Goal: Ask a question: Seek information or help from site administrators or community

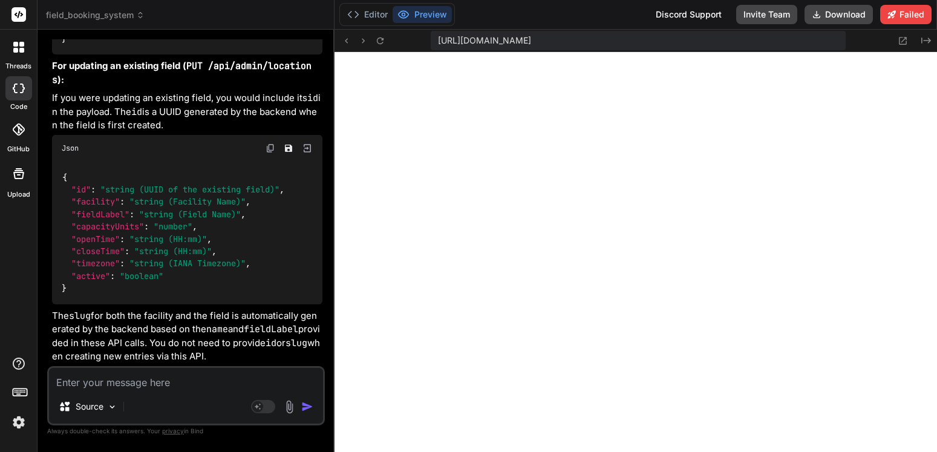
scroll to position [17866, 0]
click at [157, 381] on textarea at bounding box center [186, 379] width 274 height 22
type textarea "c"
type textarea "x"
type textarea "ca"
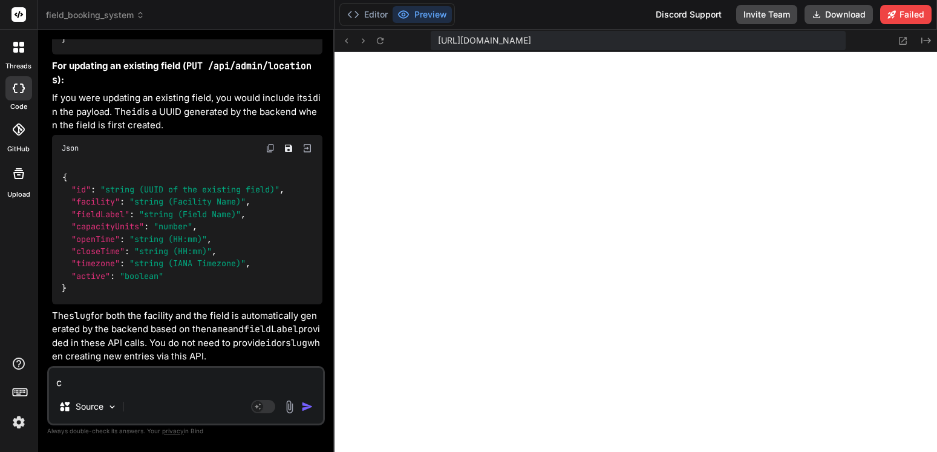
type textarea "x"
type textarea "can"
type textarea "x"
type textarea "can"
type textarea "x"
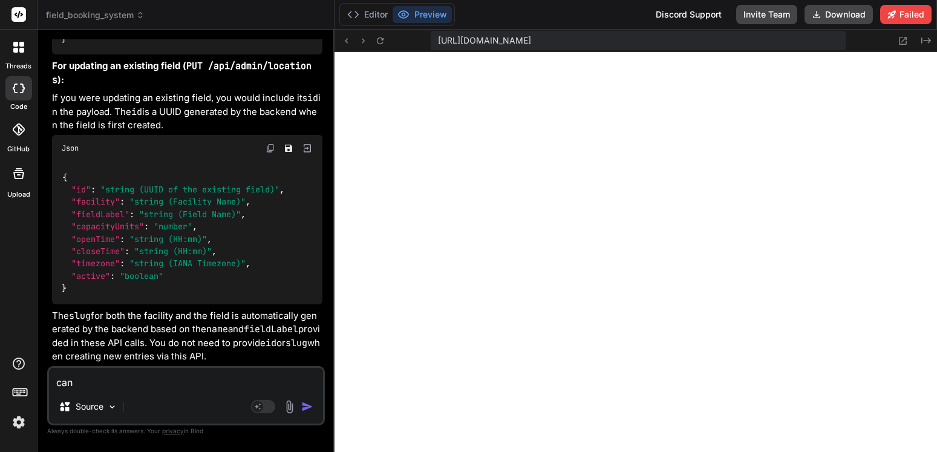
type textarea "can y"
type textarea "x"
type textarea "can yo"
type textarea "x"
type textarea "can you"
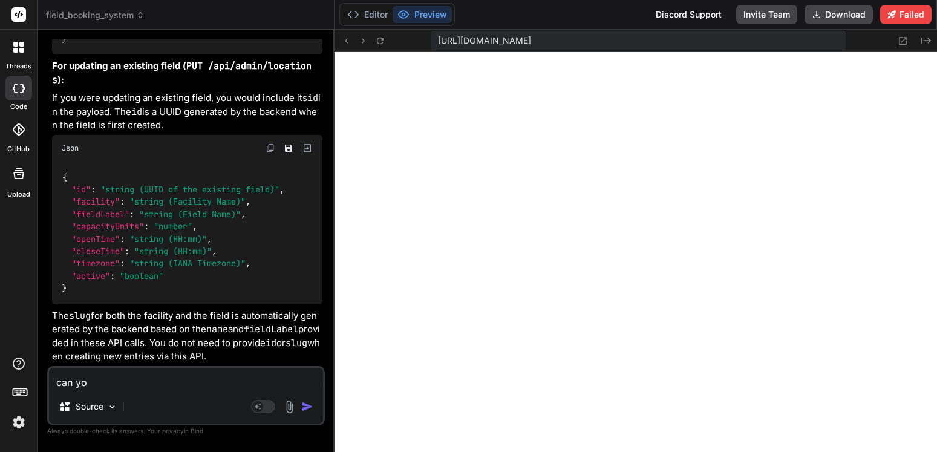
type textarea "x"
type textarea "can you"
type textarea "x"
type textarea "can you u"
type textarea "x"
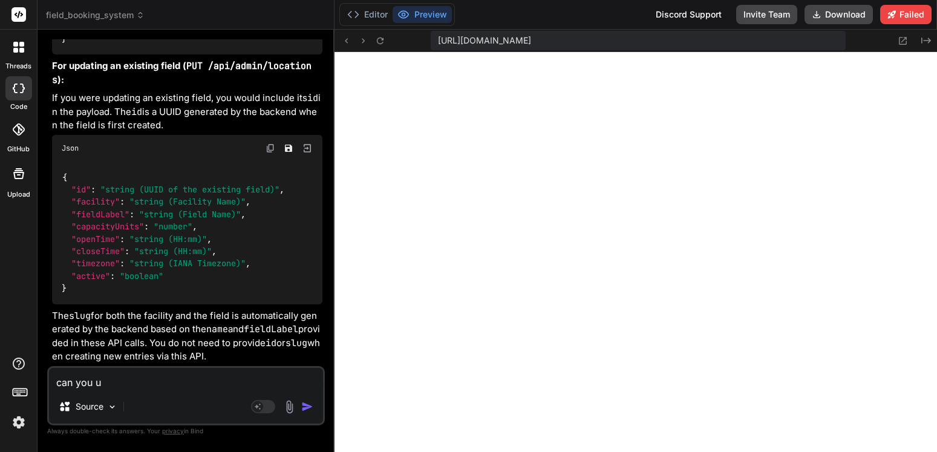
type textarea "can you us"
type textarea "x"
type textarea "can you use"
type textarea "x"
type textarea "can you use"
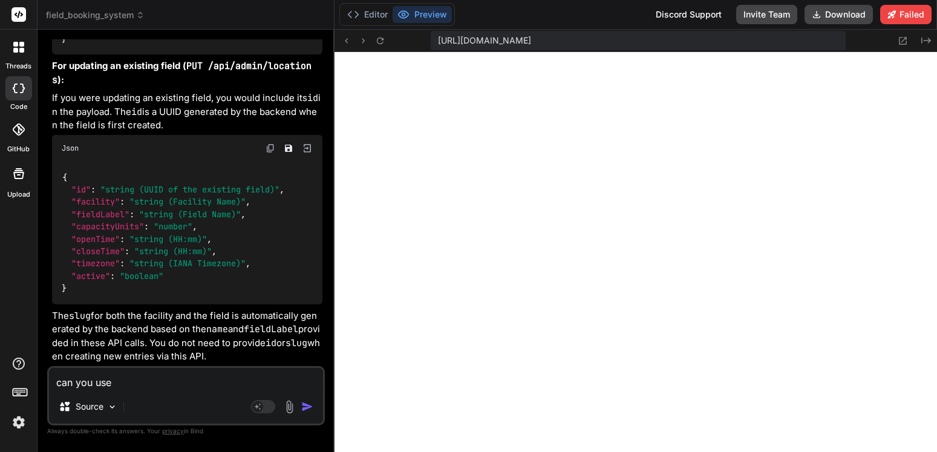
type textarea "x"
type textarea "can you use c"
type textarea "x"
type textarea "can you use cr"
type textarea "x"
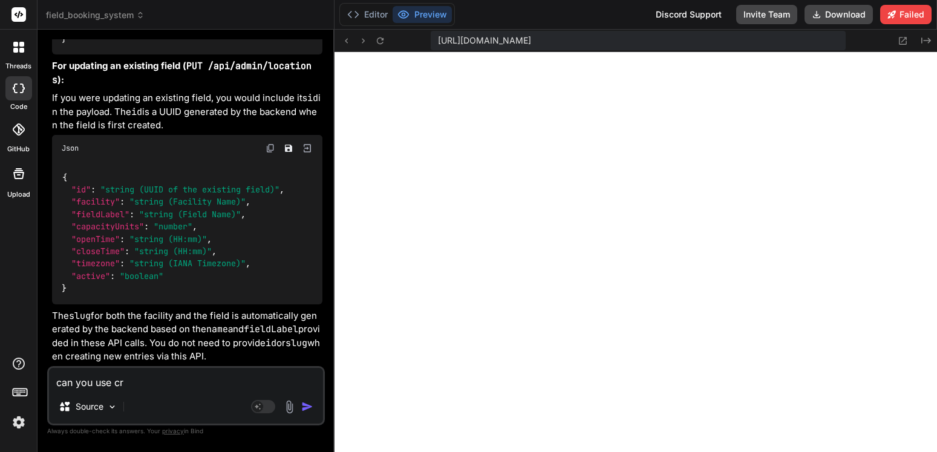
type textarea "can you use cre"
type textarea "x"
type textarea "can you use crea"
type textarea "x"
type textarea "can you use creat"
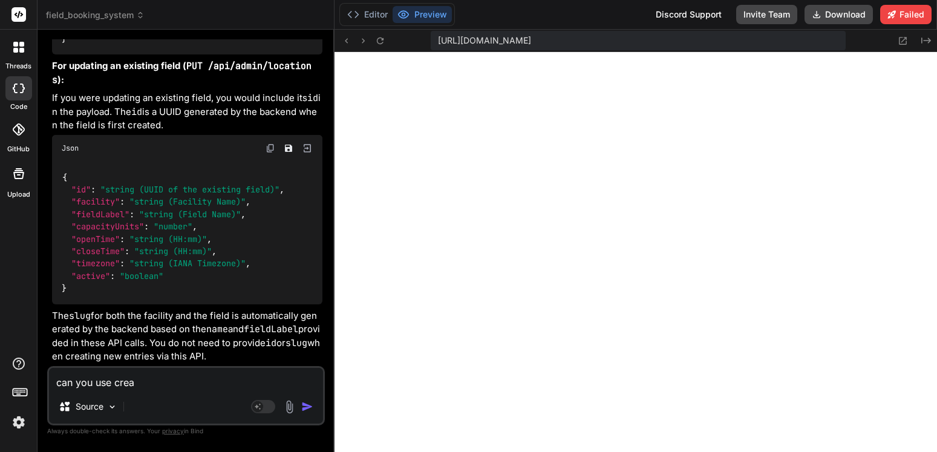
type textarea "x"
type textarea "can you use create"
type textarea "x"
type textarea "can you use create"
type textarea "x"
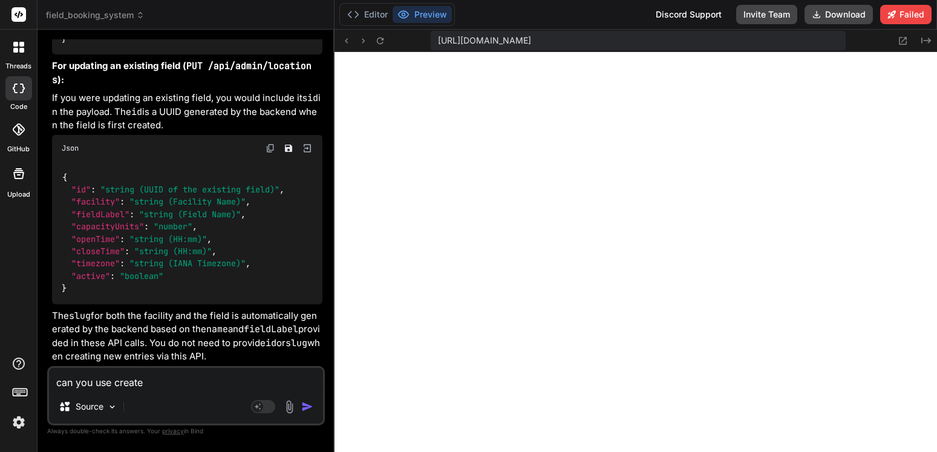
type textarea "can you use create i"
type textarea "x"
type textarea "can you use create in"
type textarea "x"
type textarea "can you use create ins"
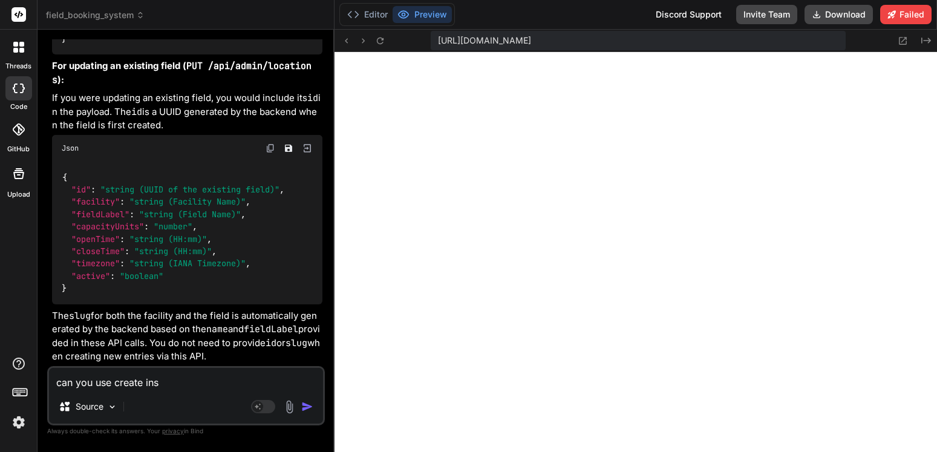
type textarea "x"
type textarea "can you use create inst"
type textarea "x"
type textarea "can you use create inste"
type textarea "x"
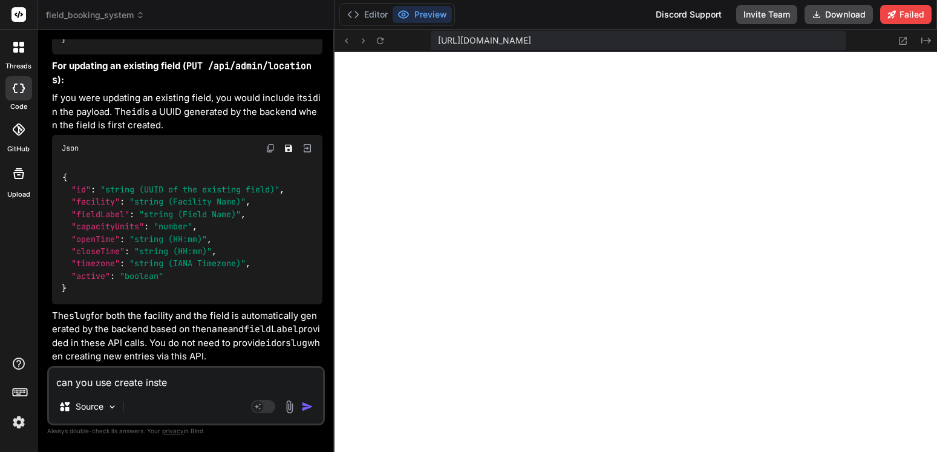
type textarea "can you use create instea"
type textarea "x"
type textarea "can you use create instead"
type textarea "x"
type textarea "can you use create instead"
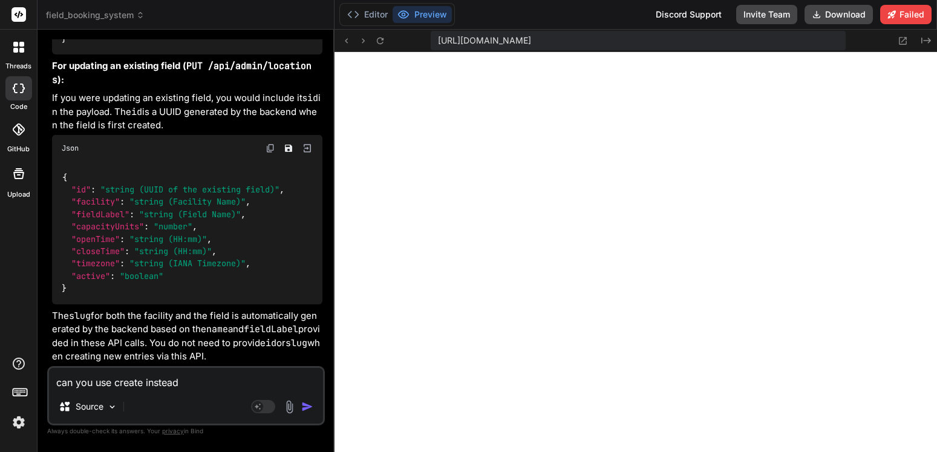
type textarea "x"
type textarea "can you use create instead o"
type textarea "x"
type textarea "can you use create instead of"
type textarea "x"
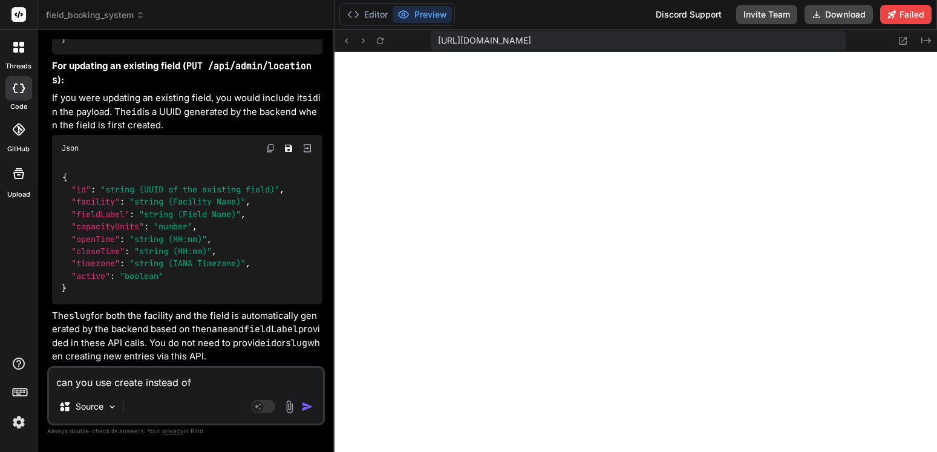
type textarea "can you use create instead of"
type textarea "x"
type textarea "can you use create instead of i"
type textarea "x"
type textarea "can you use create instead of in"
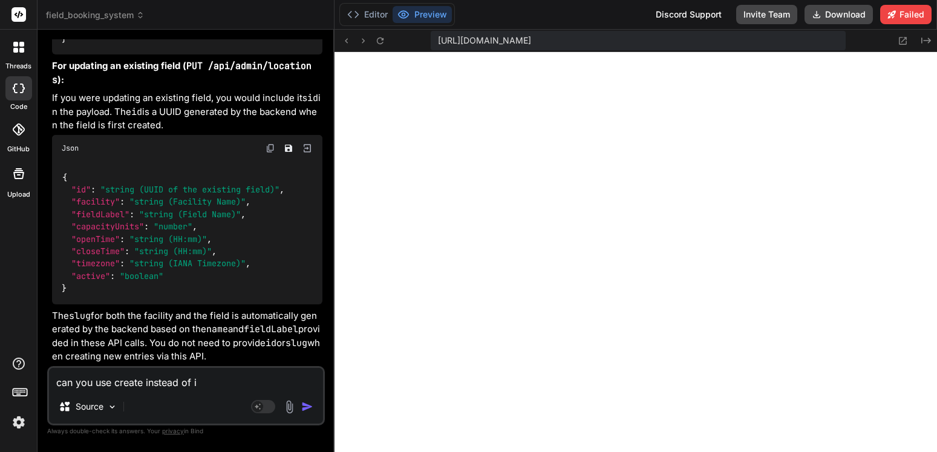
type textarea "x"
type textarea "can you use create instead of ins"
type textarea "x"
type textarea "can you use create instead of inse"
type textarea "x"
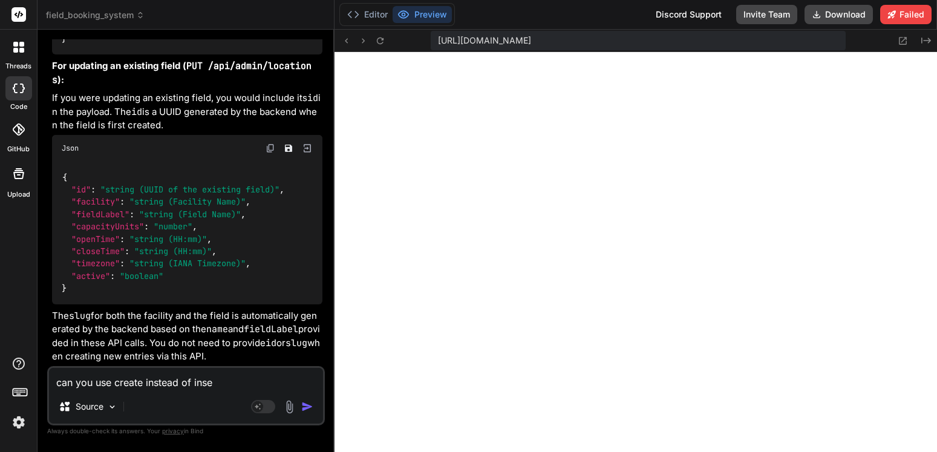
type textarea "can you use create instead of inser"
type textarea "x"
type textarea "can you use create instead of insert"
type textarea "x"
type textarea "can you use create instead of insert"
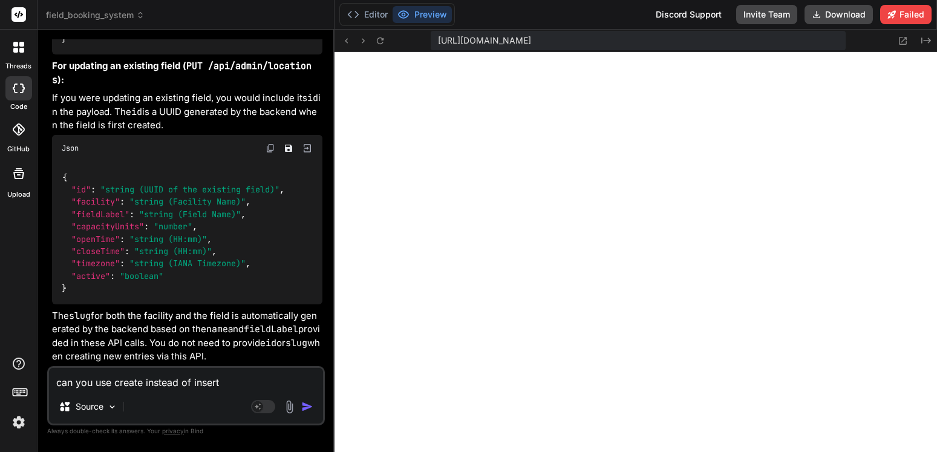
type textarea "x"
type textarea "can you use create instead of insert i"
type textarea "x"
type textarea "can you use create instead of insert in"
type textarea "x"
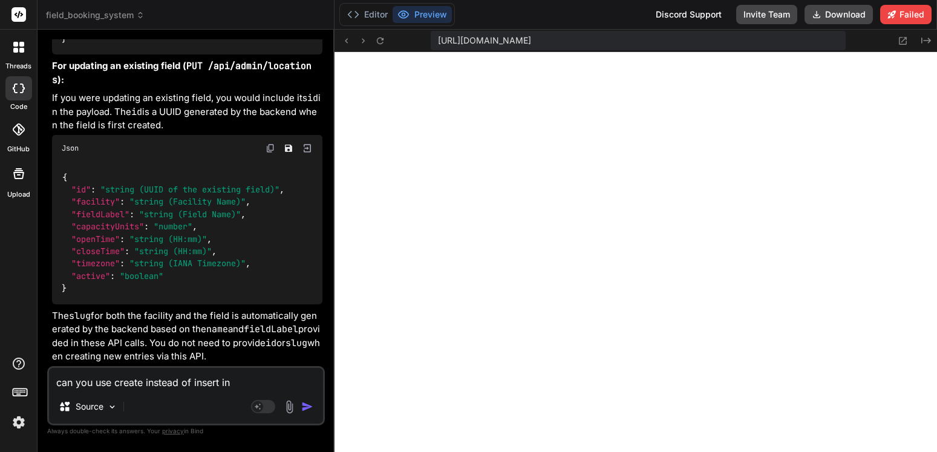
type textarea "can you use create instead of insert int"
type textarea "x"
type textarea "can you use create instead of insert into"
type textarea "x"
type textarea "can you use create instead of insert into"
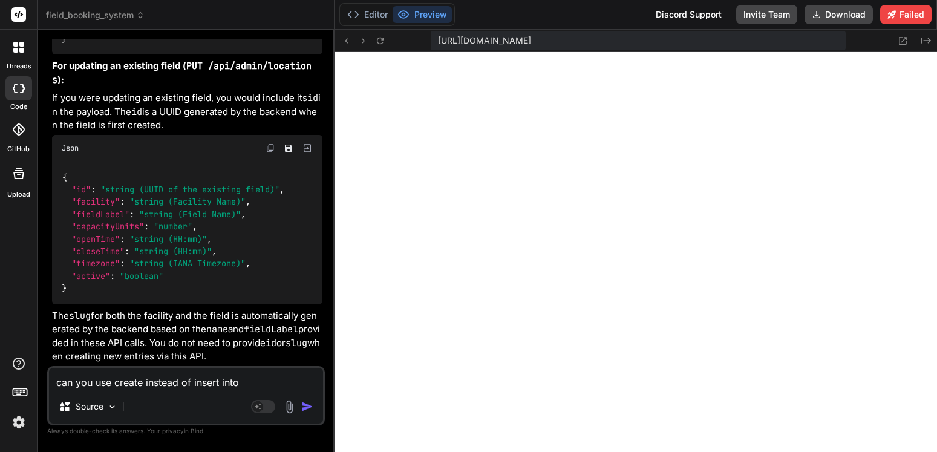
type textarea "x"
type textarea "can you use create instead of insert into s"
type textarea "x"
type textarea "can you use create instead of insert into st"
type textarea "x"
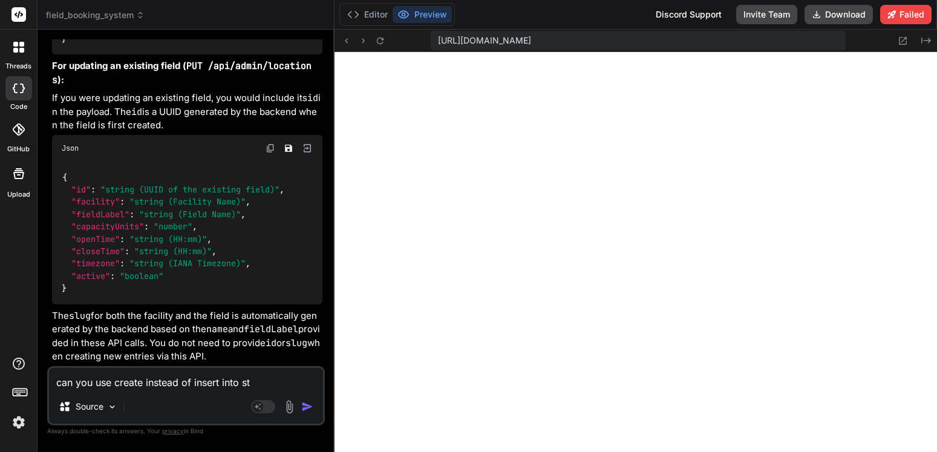
type textarea "can you use create instead of insert into sta"
type textarea "x"
type textarea "can you use create instead of insert into stat"
type textarea "x"
type textarea "can you use create instead of insert into state"
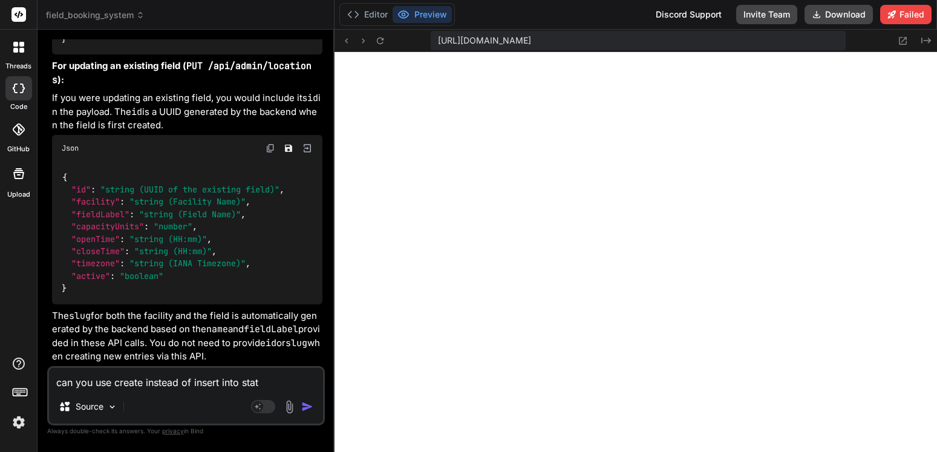
type textarea "x"
type textarea "can you use create instead of insert into statem"
type textarea "x"
type textarea "can you use create instead of insert into stateme"
type textarea "x"
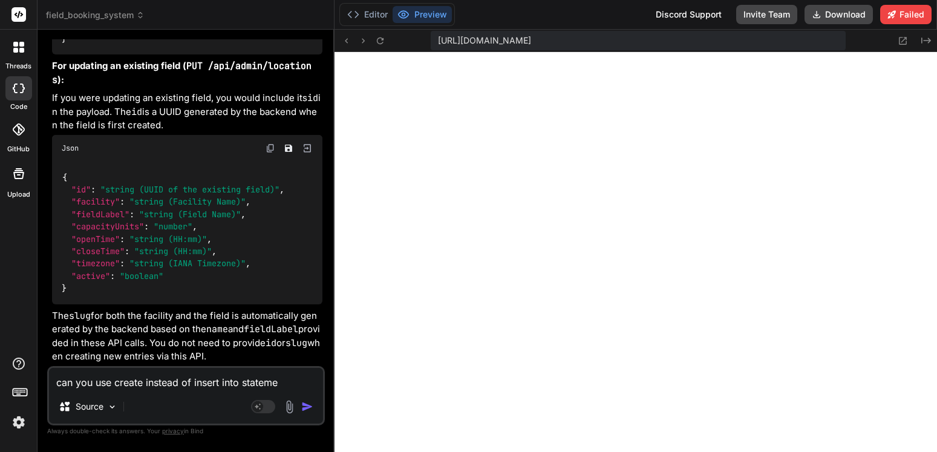
type textarea "can you use create instead of insert into statemen"
type textarea "x"
type textarea "can you use create instead of insert into statement"
type textarea "x"
type textarea "can you use create instead of insert into statements"
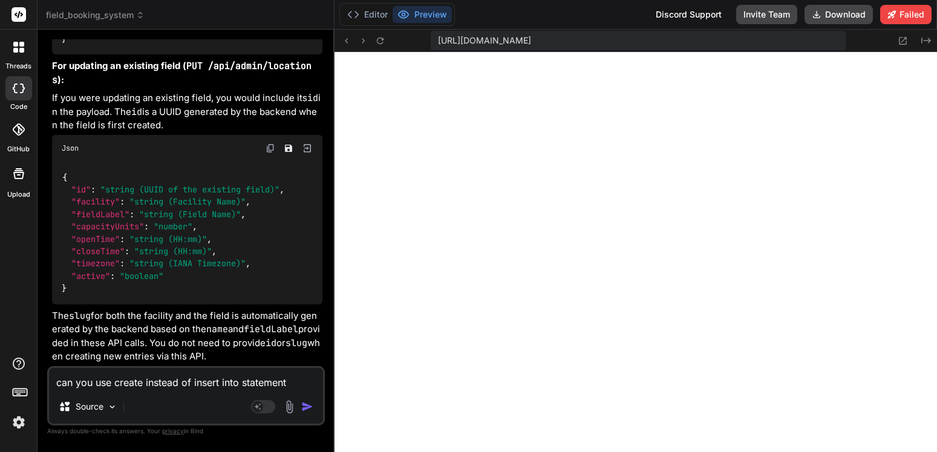
type textarea "x"
type textarea "can you use create instead of insert into statements"
type textarea "x"
type textarea "can you use create instead of insert into statements t"
type textarea "x"
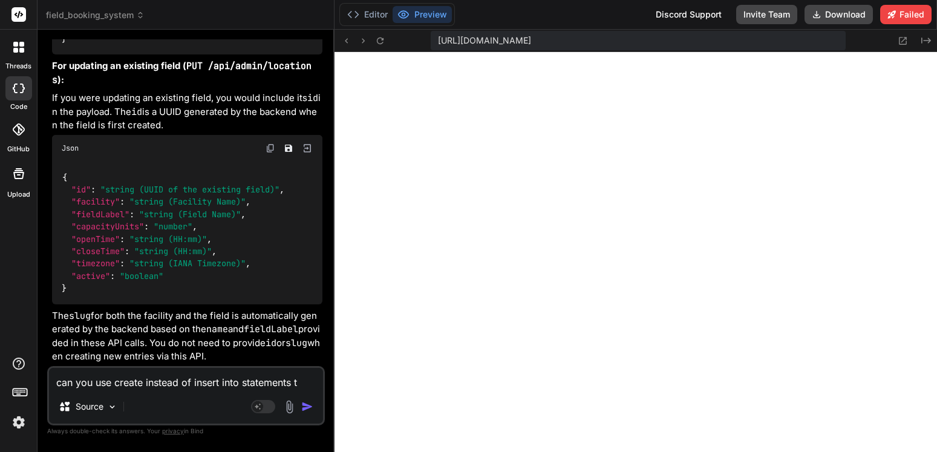
type textarea "can you use create instead of insert into statements to"
type textarea "x"
type textarea "can you use create instead of insert into statements to"
type textarea "x"
type textarea "can you use create instead of insert into statements to a"
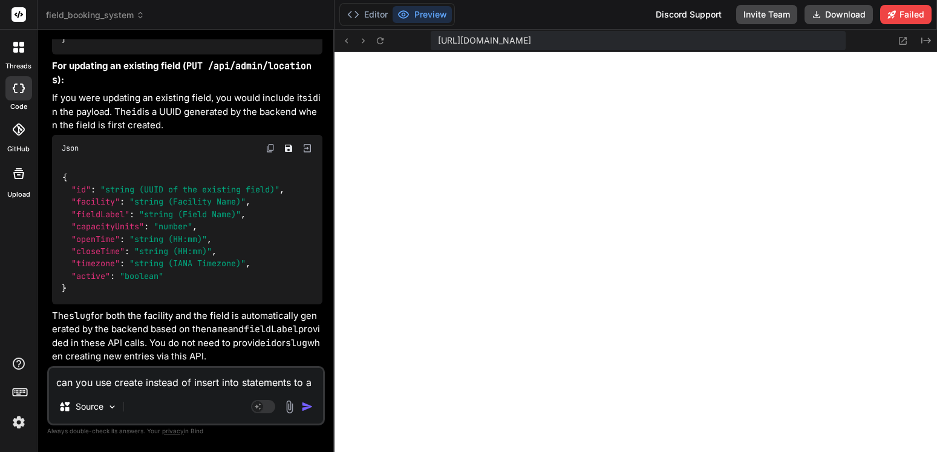
type textarea "x"
type textarea "can you use create instead of insert into statements to ad"
type textarea "x"
type textarea "can you use create instead of insert into statements to add"
type textarea "x"
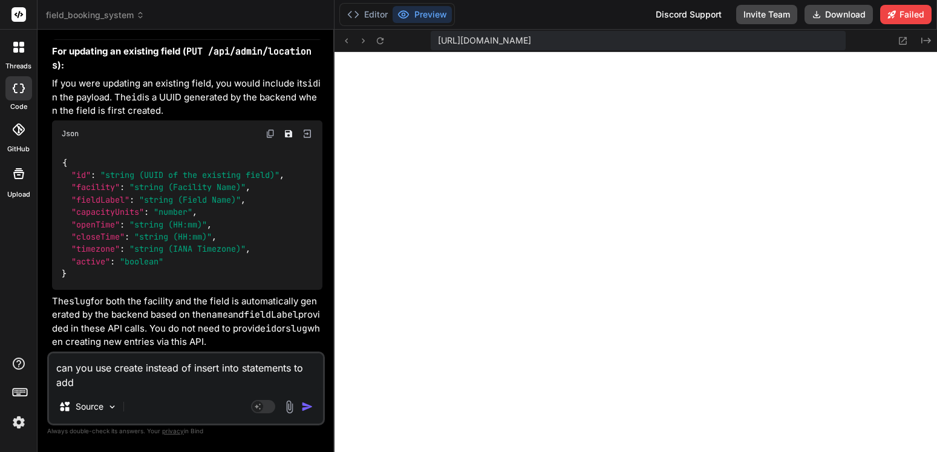
type textarea "can you use create instead of insert into statements to add"
type textarea "x"
type textarea "can you use create instead of insert into statements to add t"
type textarea "x"
type textarea "can you use create instead of insert into statements to add th"
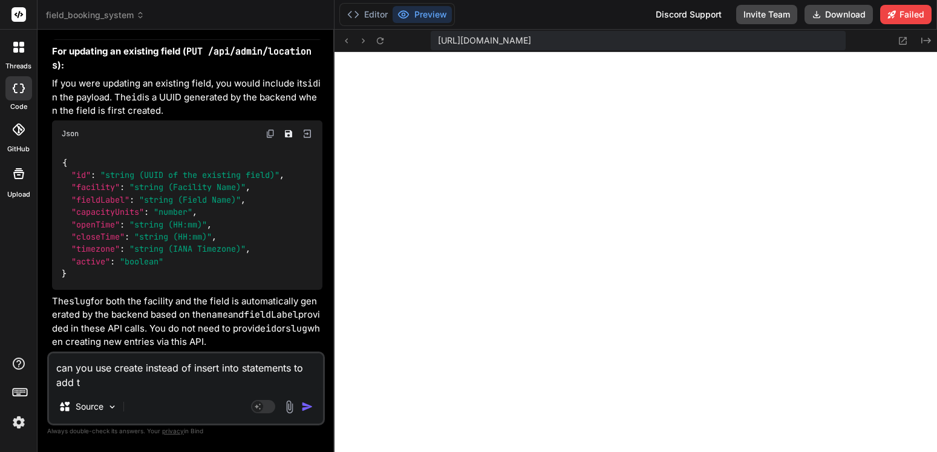
type textarea "x"
type textarea "can you use create instead of insert into statements to add the"
type textarea "x"
type textarea "can you use create instead of insert into statements to add the"
type textarea "x"
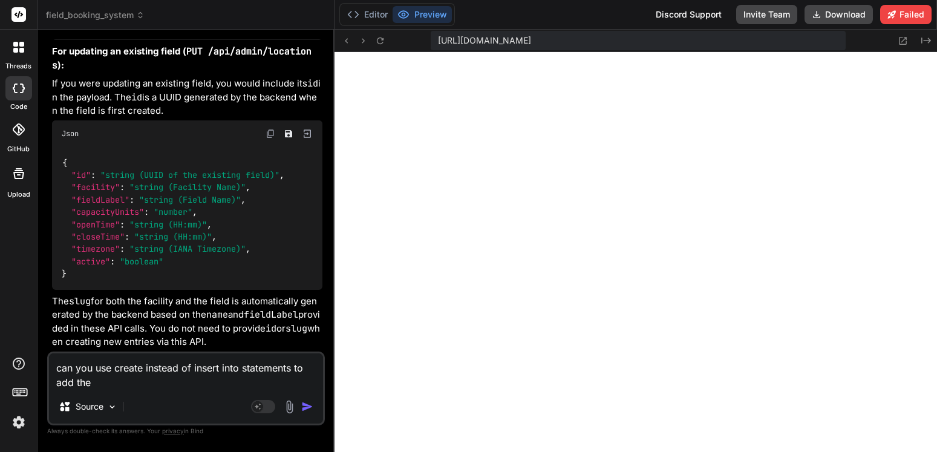
type textarea "can you use create instead of insert into statements to add the f"
type textarea "x"
type textarea "can you use create instead of insert into statements to add the fi"
type textarea "x"
type textarea "can you use create instead of insert into statements to add the fie"
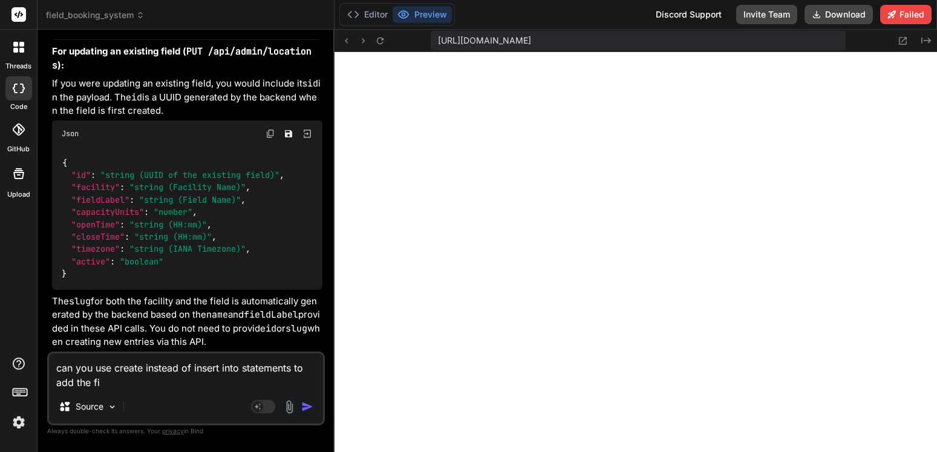
type textarea "x"
type textarea "can you use create instead of insert into statements to add the fiel"
type textarea "x"
type textarea "can you use create instead of insert into statements to add the field"
type textarea "x"
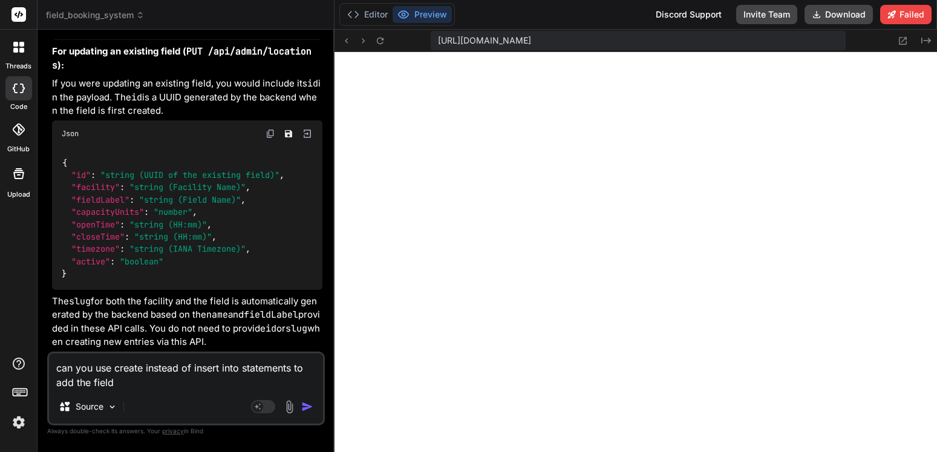
type textarea "can you use create instead of insert into statements to add the fields"
type textarea "x"
type textarea "can you use create instead of insert into statements to add the fields"
type textarea "x"
type textarea "can you use create instead of insert into statements to add the fields a"
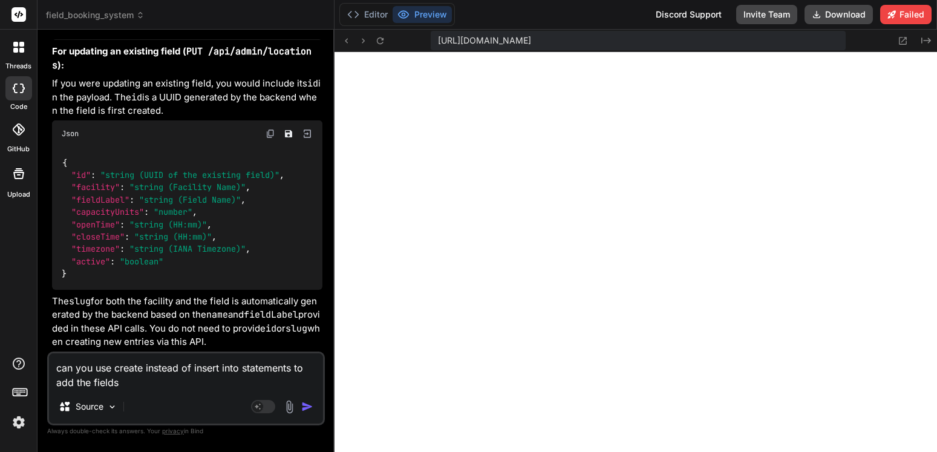
type textarea "x"
type textarea "can you use create instead of insert into statements to add the fields an"
type textarea "x"
type textarea "can you use create instead of insert into statements to add the fields and"
type textarea "x"
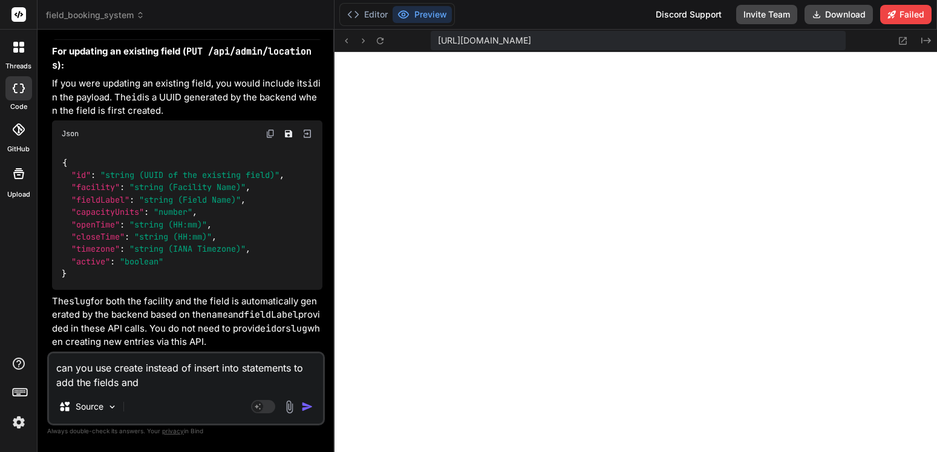
type textarea "can you use create instead of insert into statements to add the fields and"
type textarea "x"
type textarea "can you use create instead of insert into statements to add the fields and l"
type textarea "x"
type textarea "can you use create instead of insert into statements to add the fields and lo"
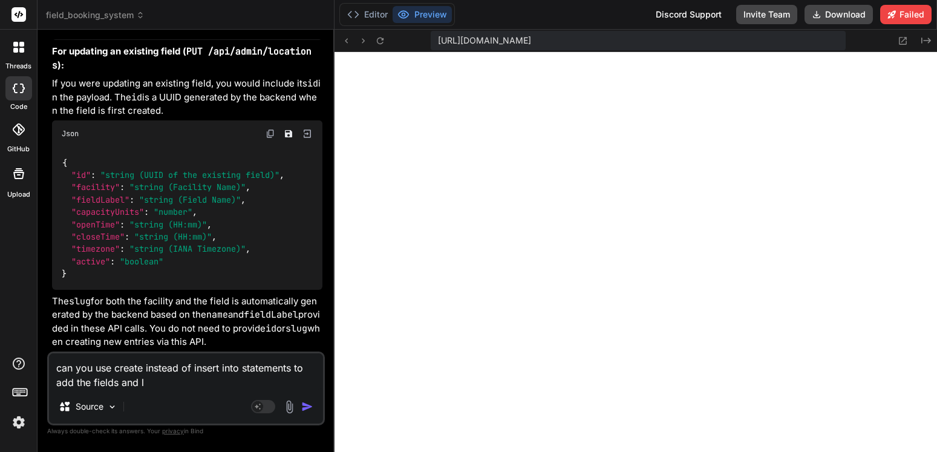
type textarea "x"
type textarea "can you use create instead of insert into statements to add the fields and loc"
type textarea "x"
type textarea "can you use create instead of insert into statements to add the fields and loca"
type textarea "x"
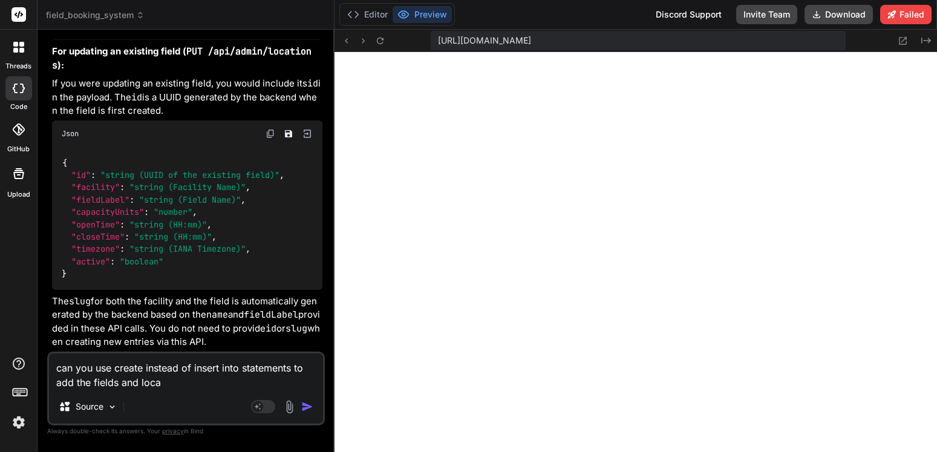
type textarea "can you use create instead of insert into statements to add the fields and locat"
type textarea "x"
type textarea "can you use create instead of insert into statements to add the fields and loca…"
type textarea "x"
type textarea "can you use create instead of insert into statements to add the fields and loca…"
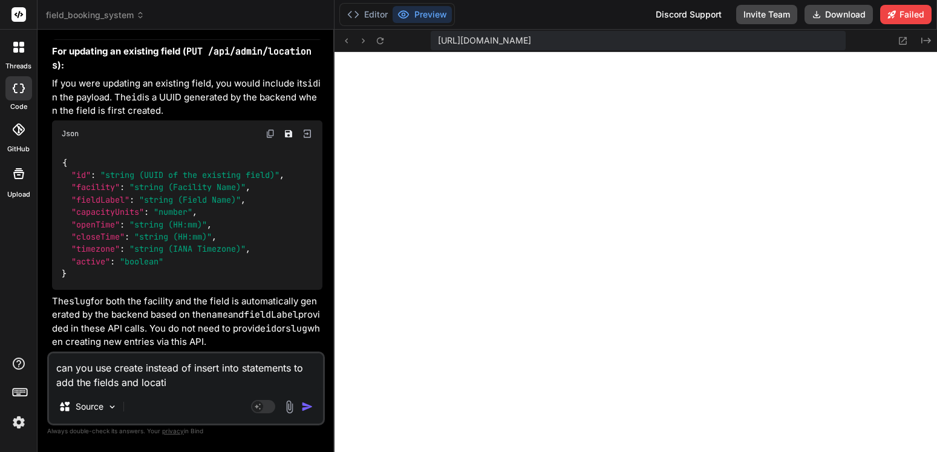
type textarea "x"
type textarea "can you use create instead of insert into statements to add the fields and loca…"
type textarea "x"
type textarea "can you use create instead of insert into statements to add the fields and loca…"
type textarea "x"
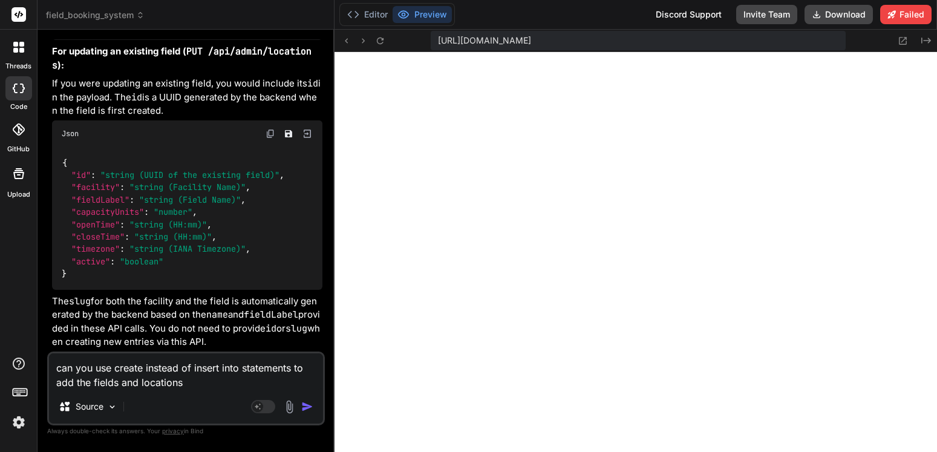
type textarea "can you use create instead of insert into statements to add the fields and loca…"
type textarea "x"
type textarea "can you use create instead of insert into statements to add the fields and loca…"
type textarea "x"
type textarea "can you use create instead of insert into statements to add the fields and loca…"
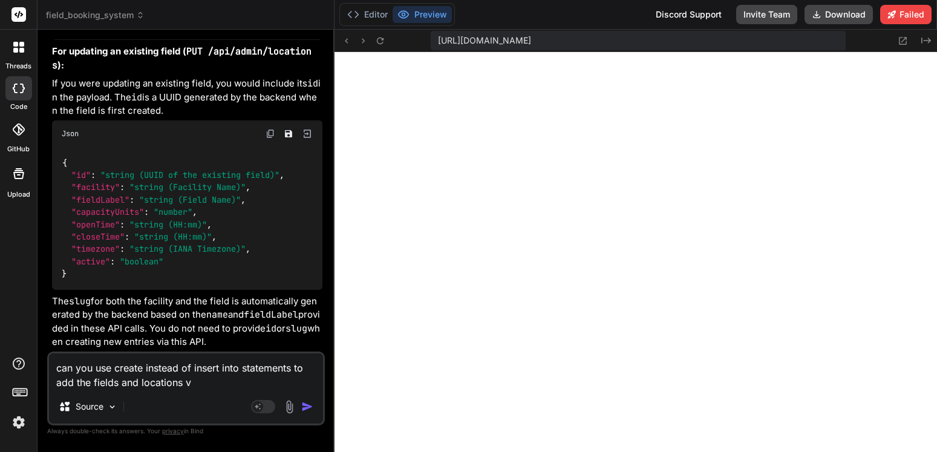
type textarea "x"
type textarea "can you use create instead of insert into statements to add the fields and loca…"
type textarea "x"
type textarea "can you use create instead of insert into statements to add the fields and loca…"
type textarea "x"
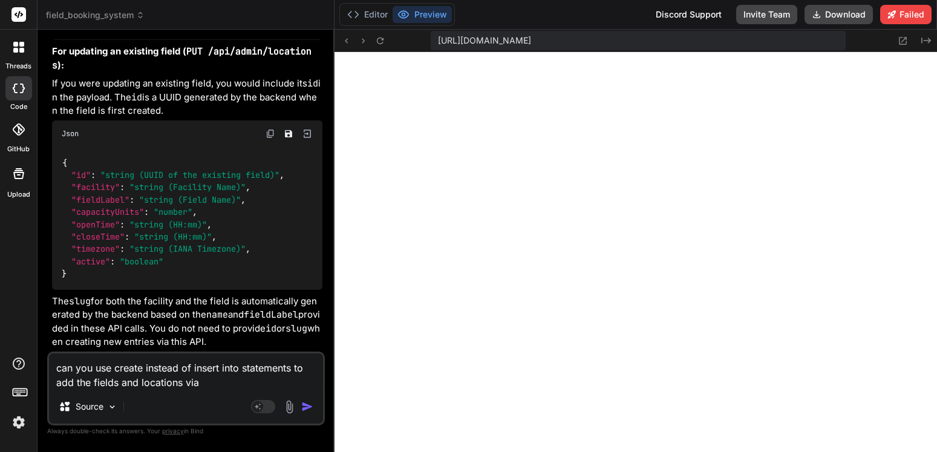
type textarea "can you use create instead of insert into statements to add the fields and loca…"
type textarea "x"
type textarea "can you use create instead of insert into statements to add the fields and loca…"
type textarea "x"
type textarea "can you use create instead of insert into statements to add the fields and loca…"
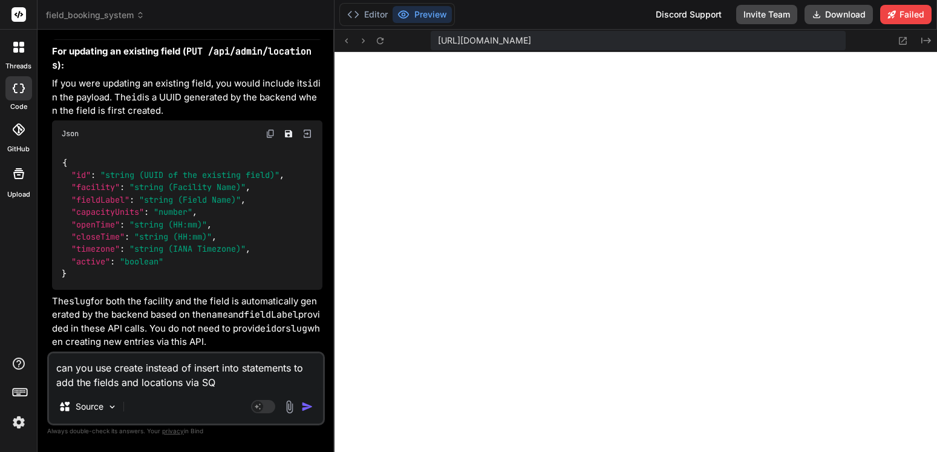
type textarea "x"
type textarea "can you use create instead of insert into statements to add the fields and loca…"
type textarea "x"
type textarea "can you use create instead of insert into statements to add the fields and loca…"
type textarea "x"
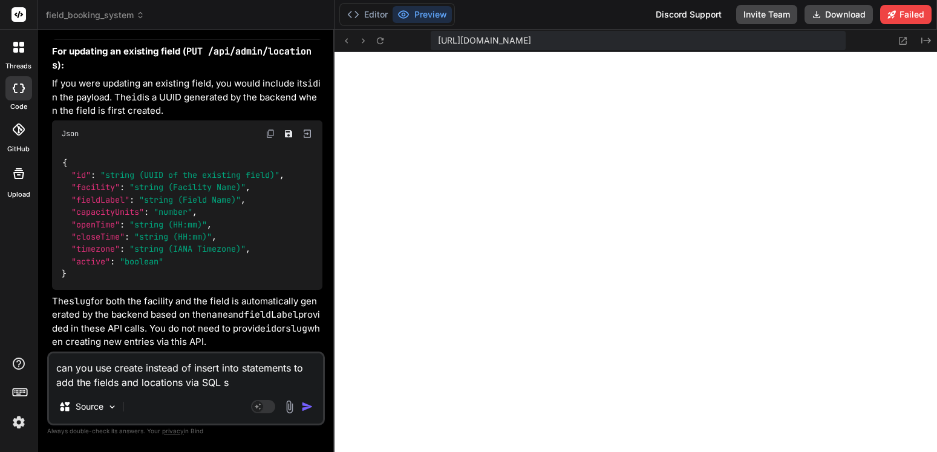
type textarea "can you use create instead of insert into statements to add the fields and loca…"
type textarea "x"
type textarea "can you use create instead of insert into statements to add the fields and loca…"
type textarea "x"
type textarea "can you use create instead of insert into statements to add the fields and loca…"
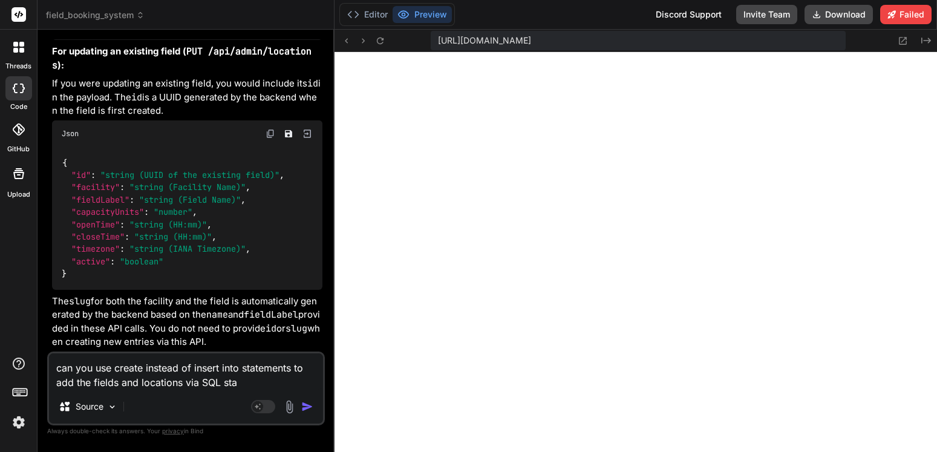
type textarea "x"
type textarea "can you use create instead of insert into statements to add the fields and loca…"
type textarea "x"
type textarea "can you use create instead of insert into statements to add the fields and loca…"
type textarea "x"
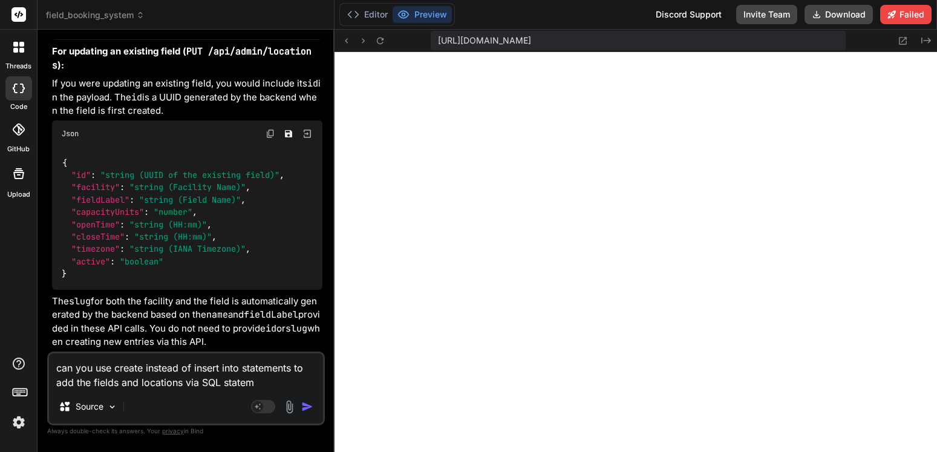
type textarea "can you use create instead of insert into statements to add the fields and loca…"
type textarea "x"
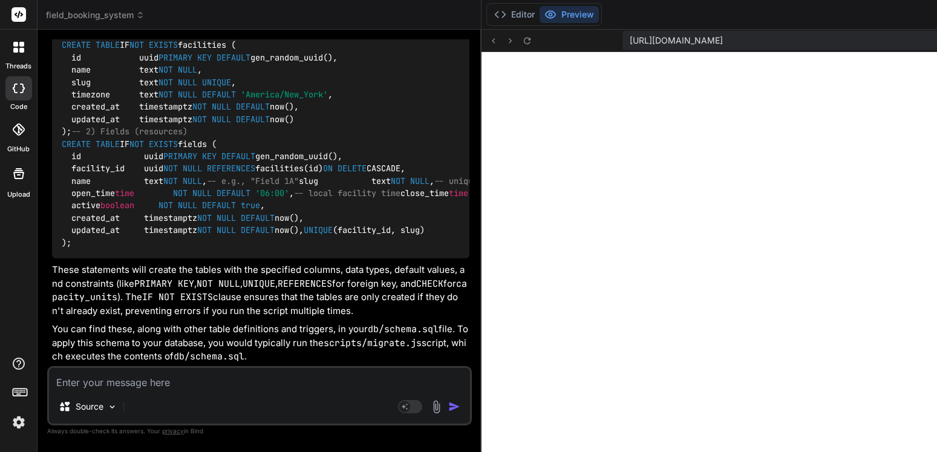
scroll to position [18555, 0]
click at [108, 383] on textarea at bounding box center [259, 379] width 421 height 22
